Goal: Task Accomplishment & Management: Manage account settings

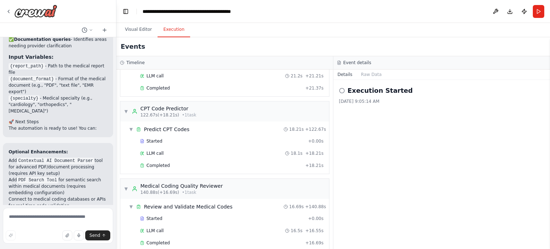
scroll to position [989, 0]
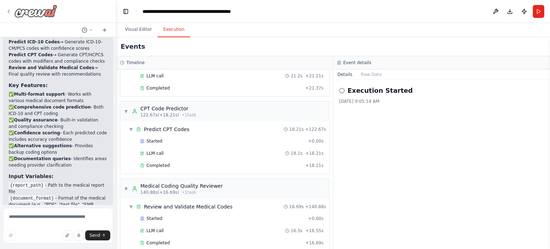
click at [11, 10] on icon at bounding box center [9, 12] width 6 height 6
click at [128, 12] on button "Toggle Left Sidebar" at bounding box center [126, 11] width 10 height 10
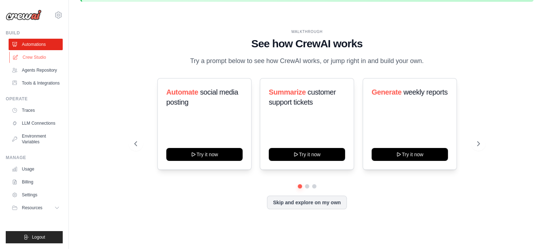
click at [40, 59] on link "Crew Studio" at bounding box center [36, 57] width 54 height 11
click at [29, 180] on link "Billing" at bounding box center [36, 181] width 54 height 11
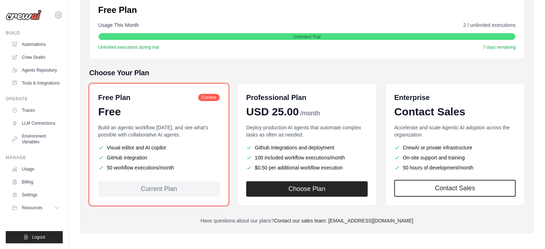
scroll to position [126, 0]
